Goal: Task Accomplishment & Management: Manage account settings

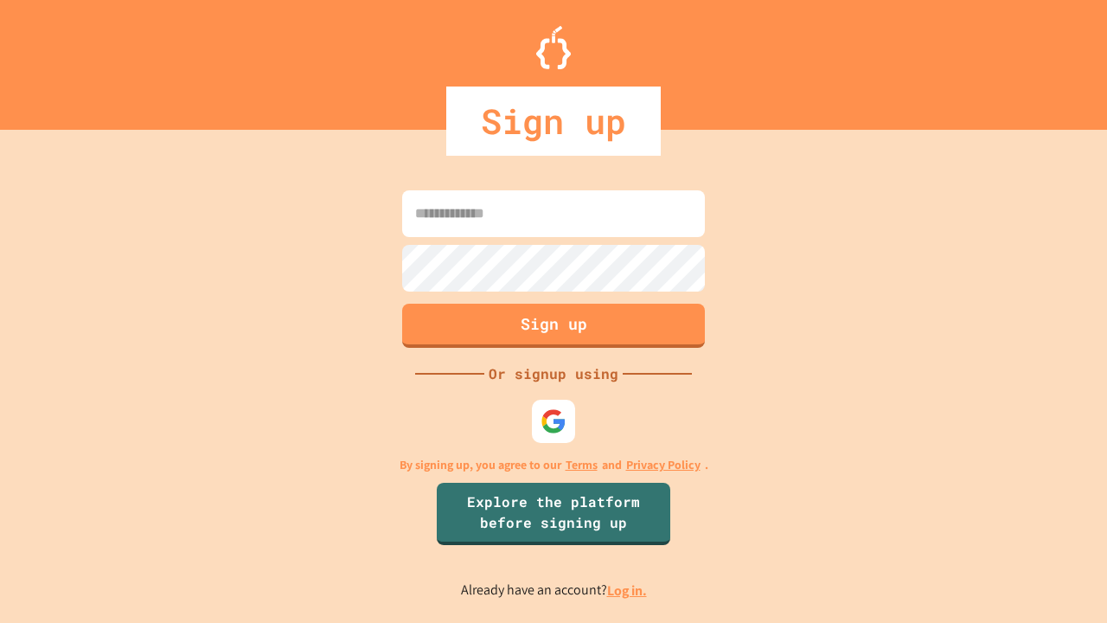
click at [628, 590] on link "Log in." at bounding box center [627, 590] width 40 height 18
